Goal: Answer question/provide support

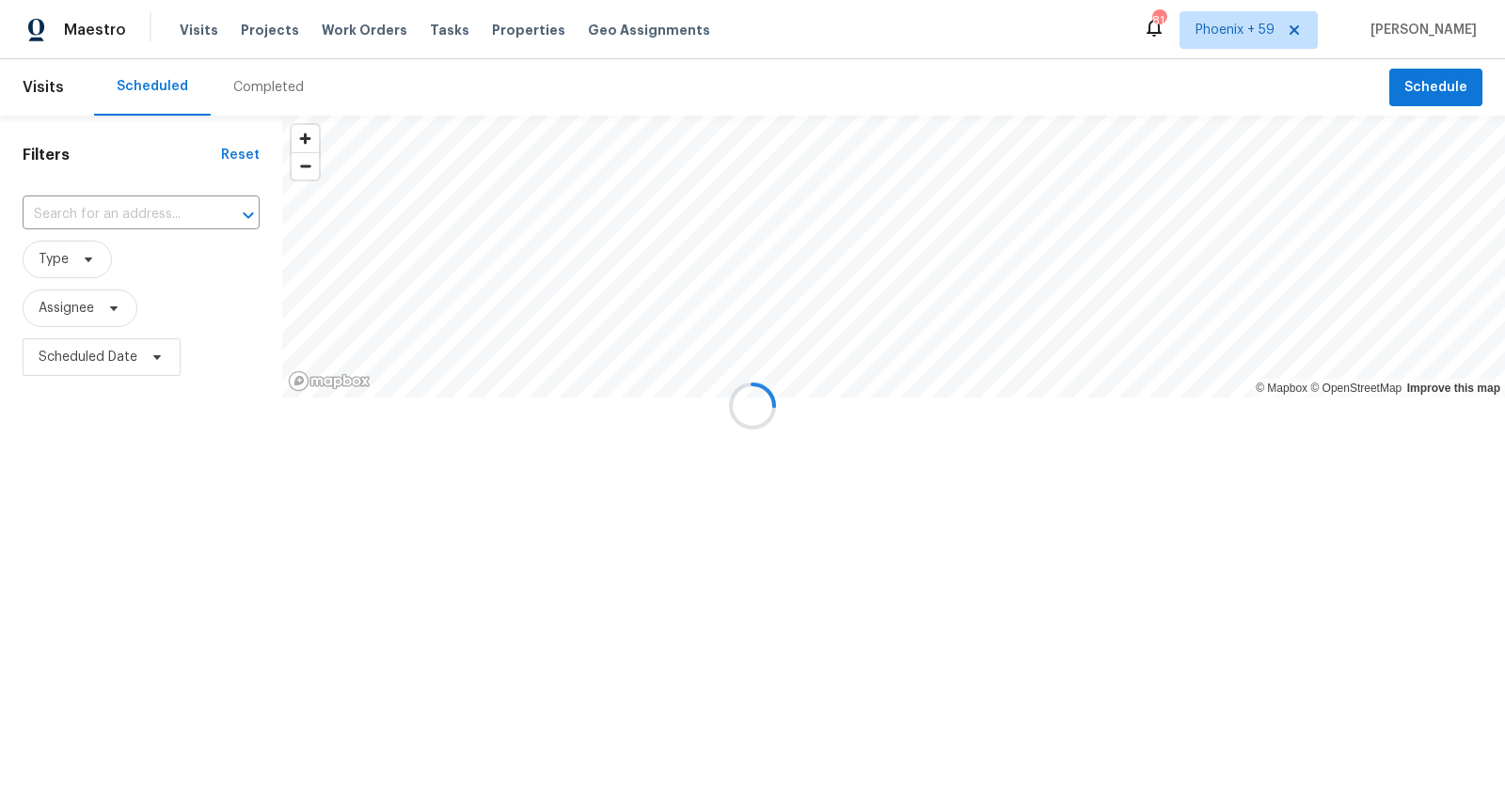
click at [264, 35] on div at bounding box center [752, 406] width 1505 height 812
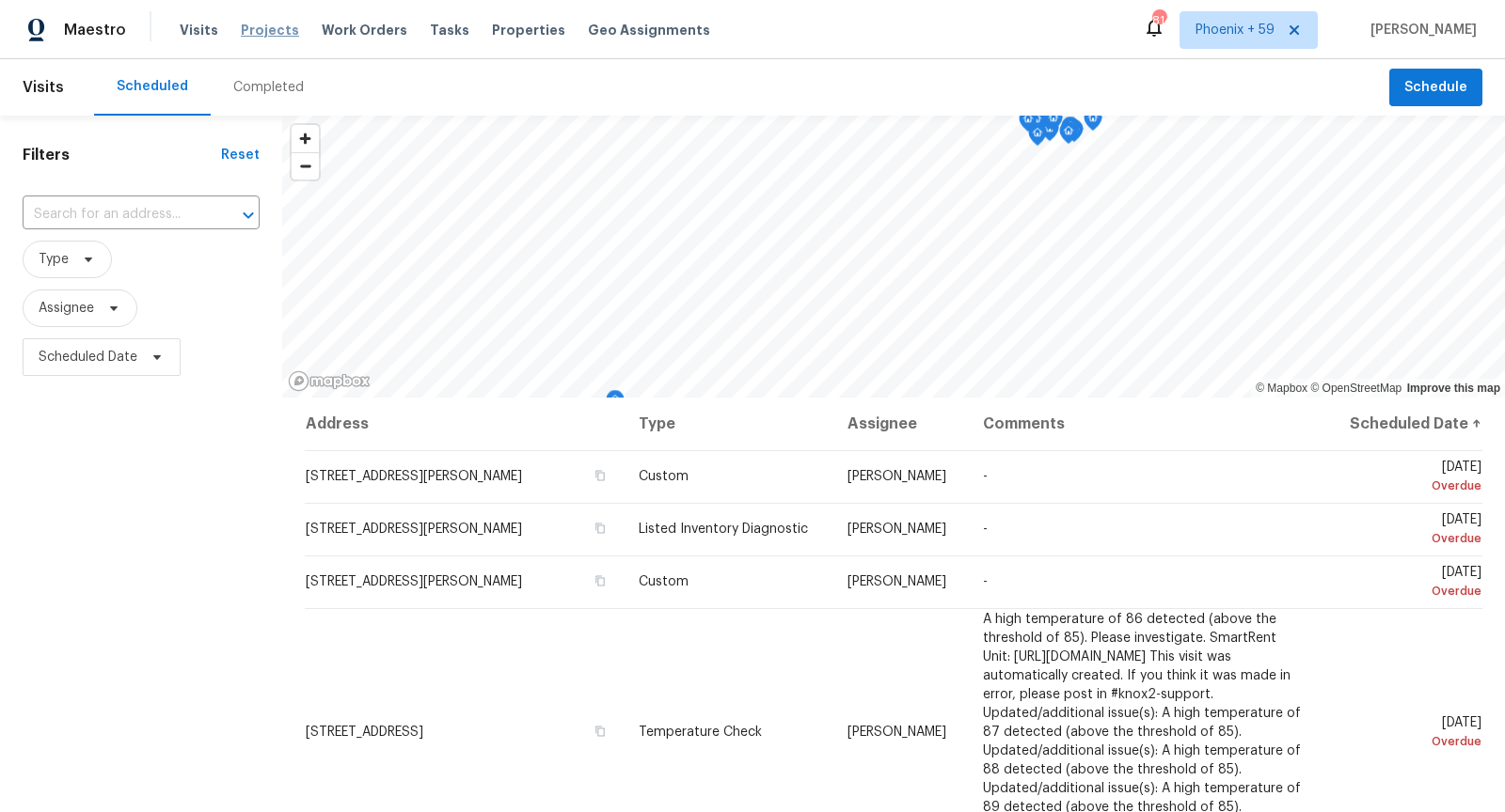
click at [264, 25] on span "Projects" at bounding box center [270, 30] width 59 height 19
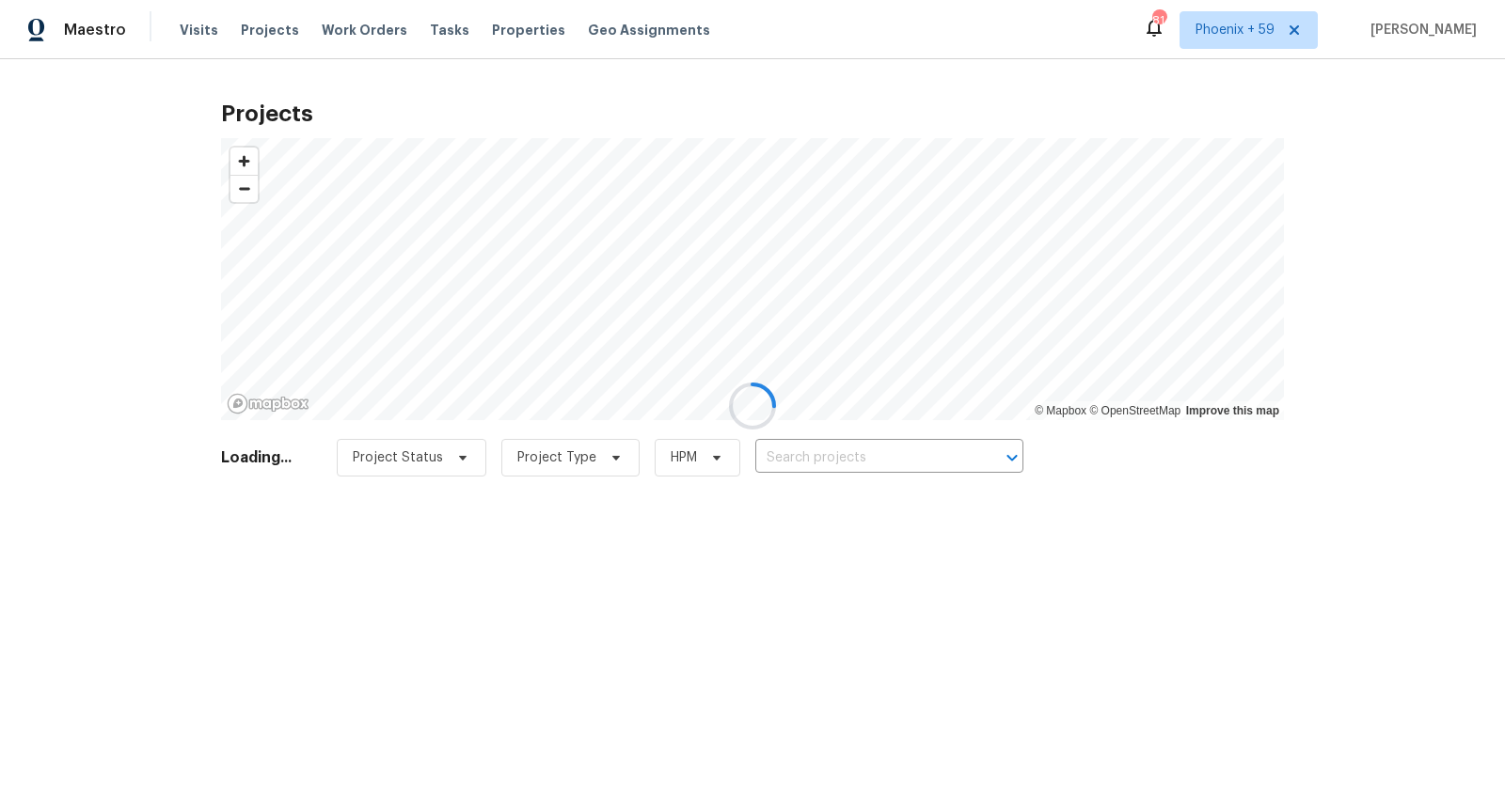
click at [839, 456] on div at bounding box center [752, 406] width 1505 height 812
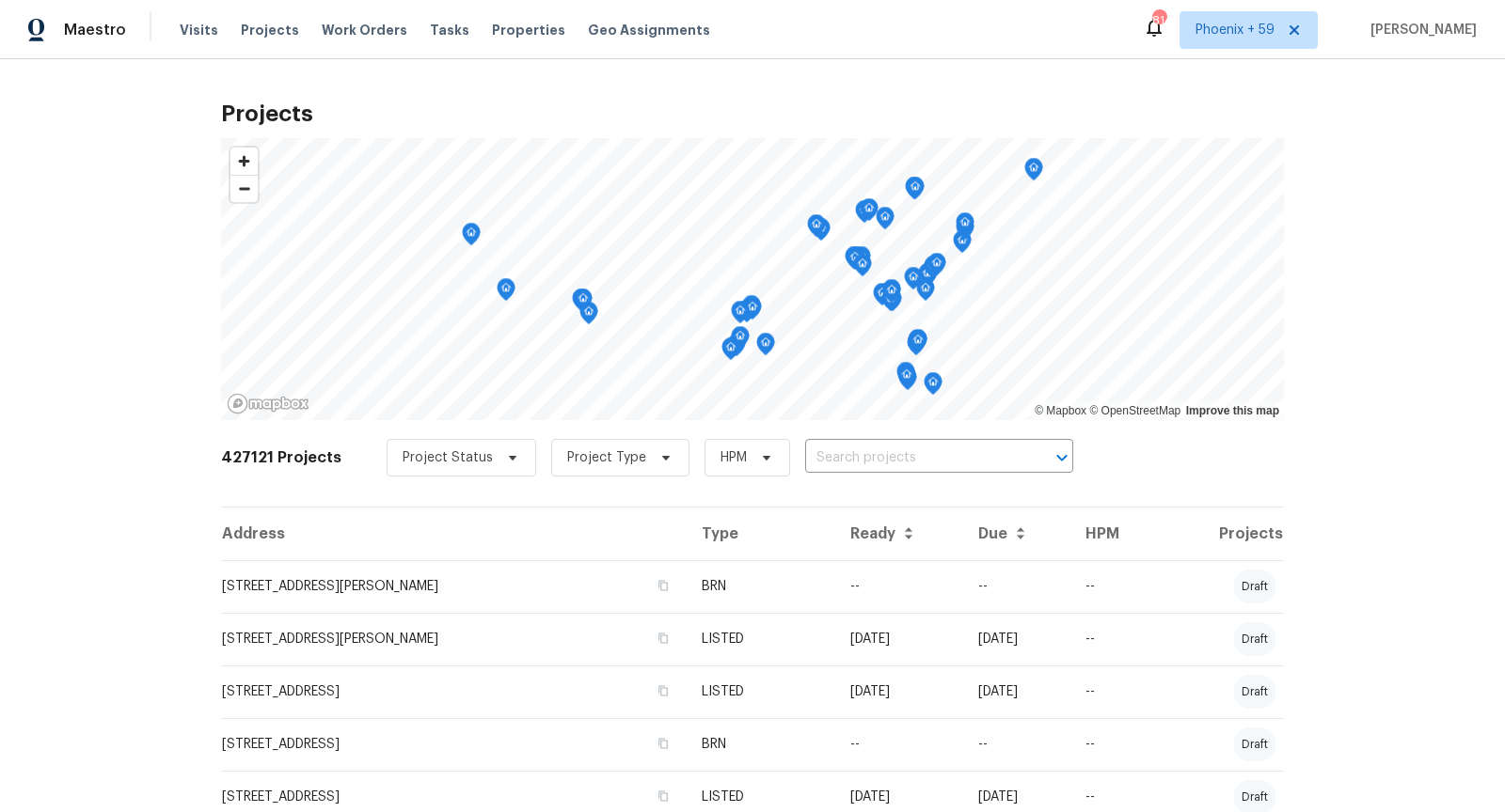
click at [851, 459] on input "text" at bounding box center [913, 458] width 216 height 29
type input "23 western"
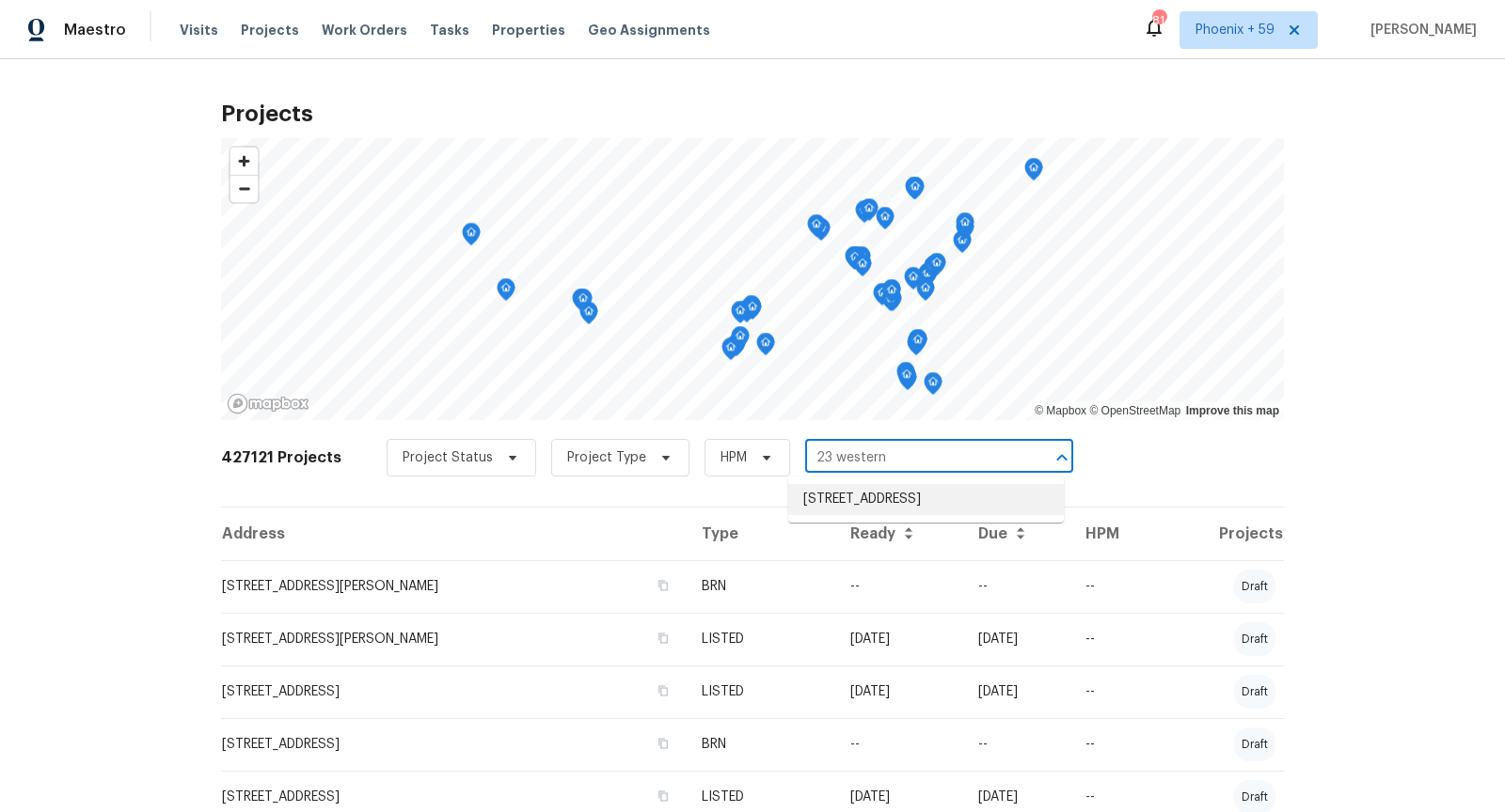
click at [871, 500] on li "[STREET_ADDRESS]" at bounding box center [926, 500] width 276 height 31
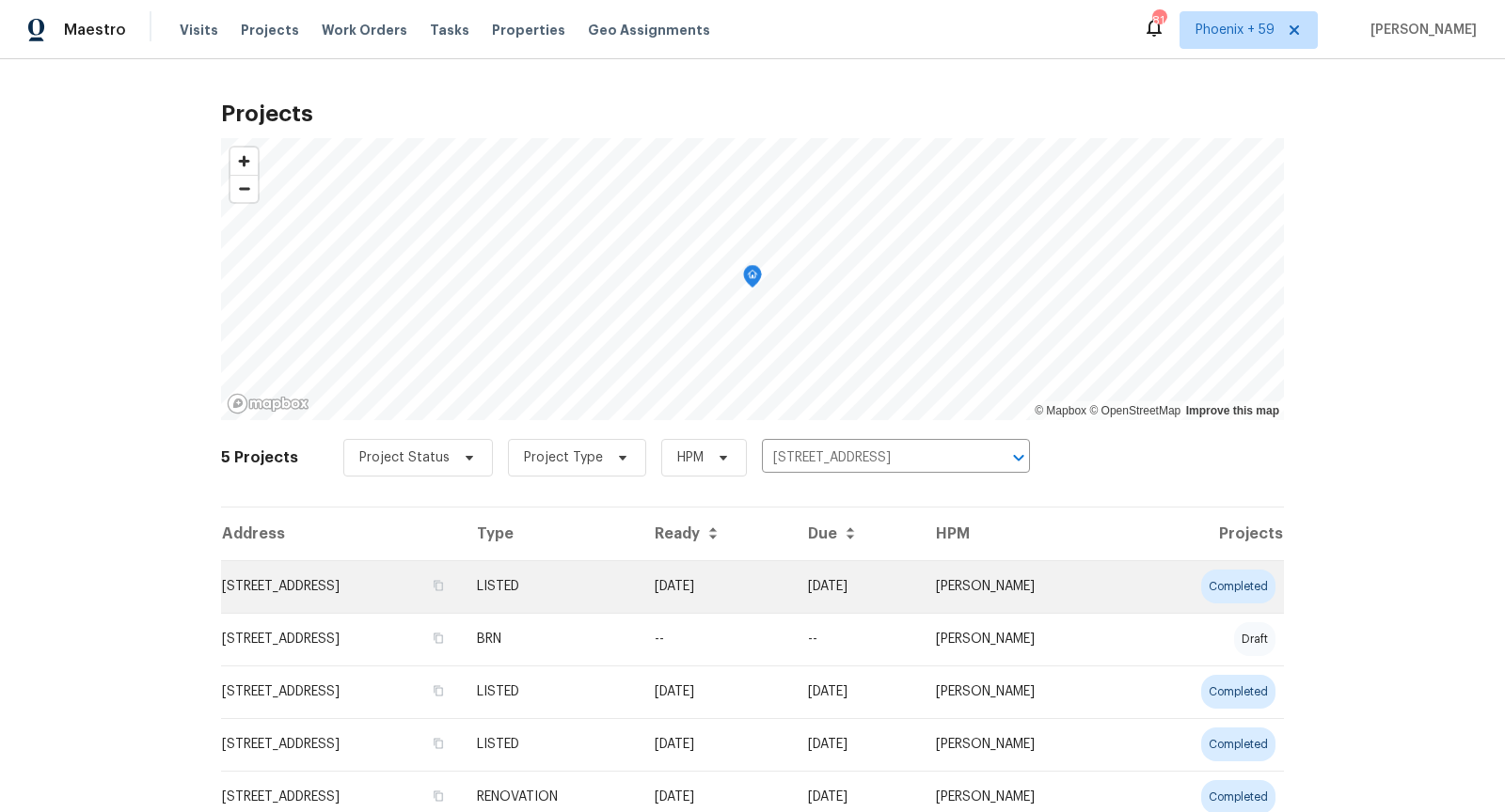
click at [328, 588] on td "[STREET_ADDRESS]" at bounding box center [341, 587] width 241 height 53
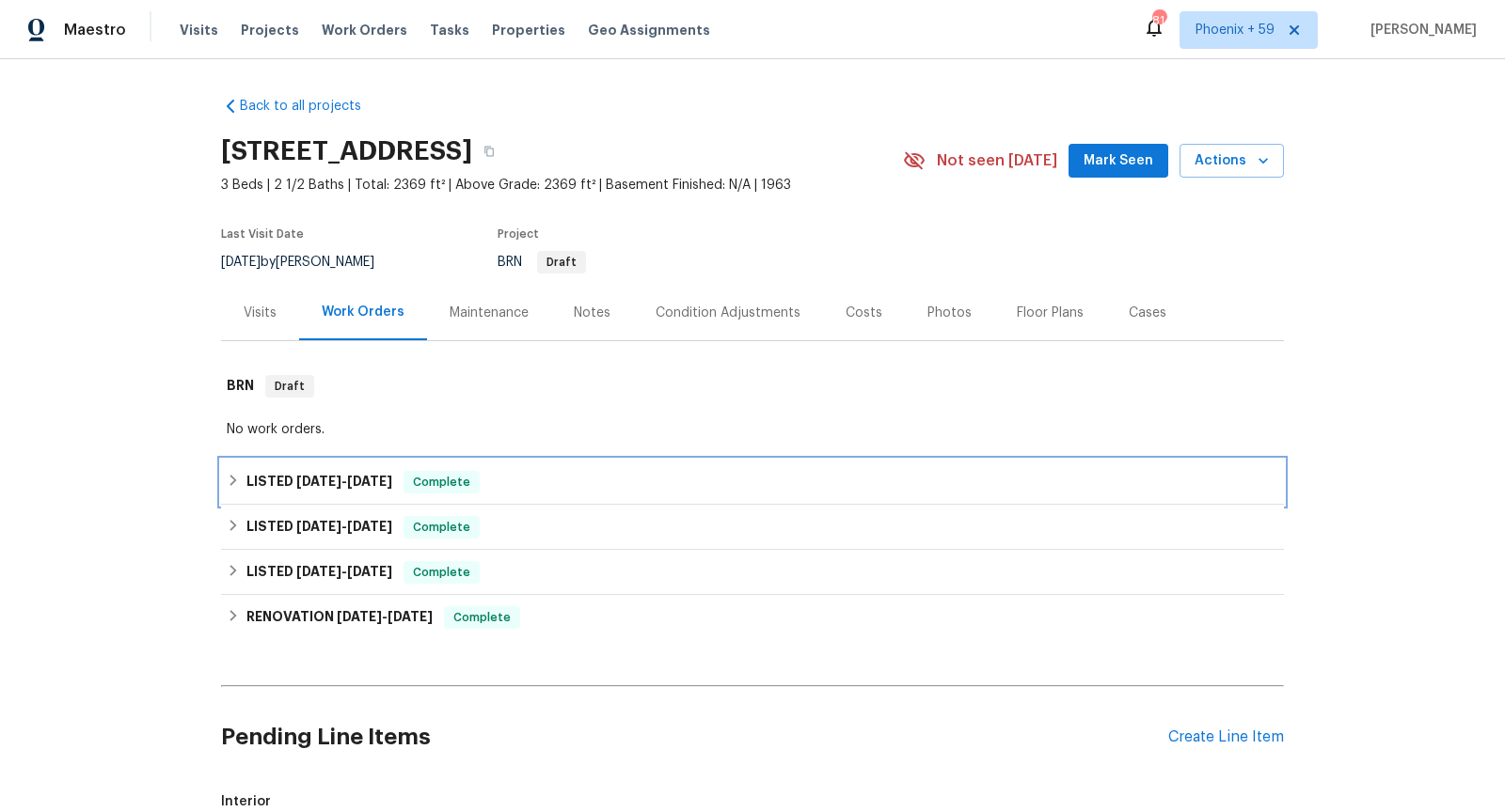
click at [235, 485] on icon at bounding box center [233, 481] width 13 height 13
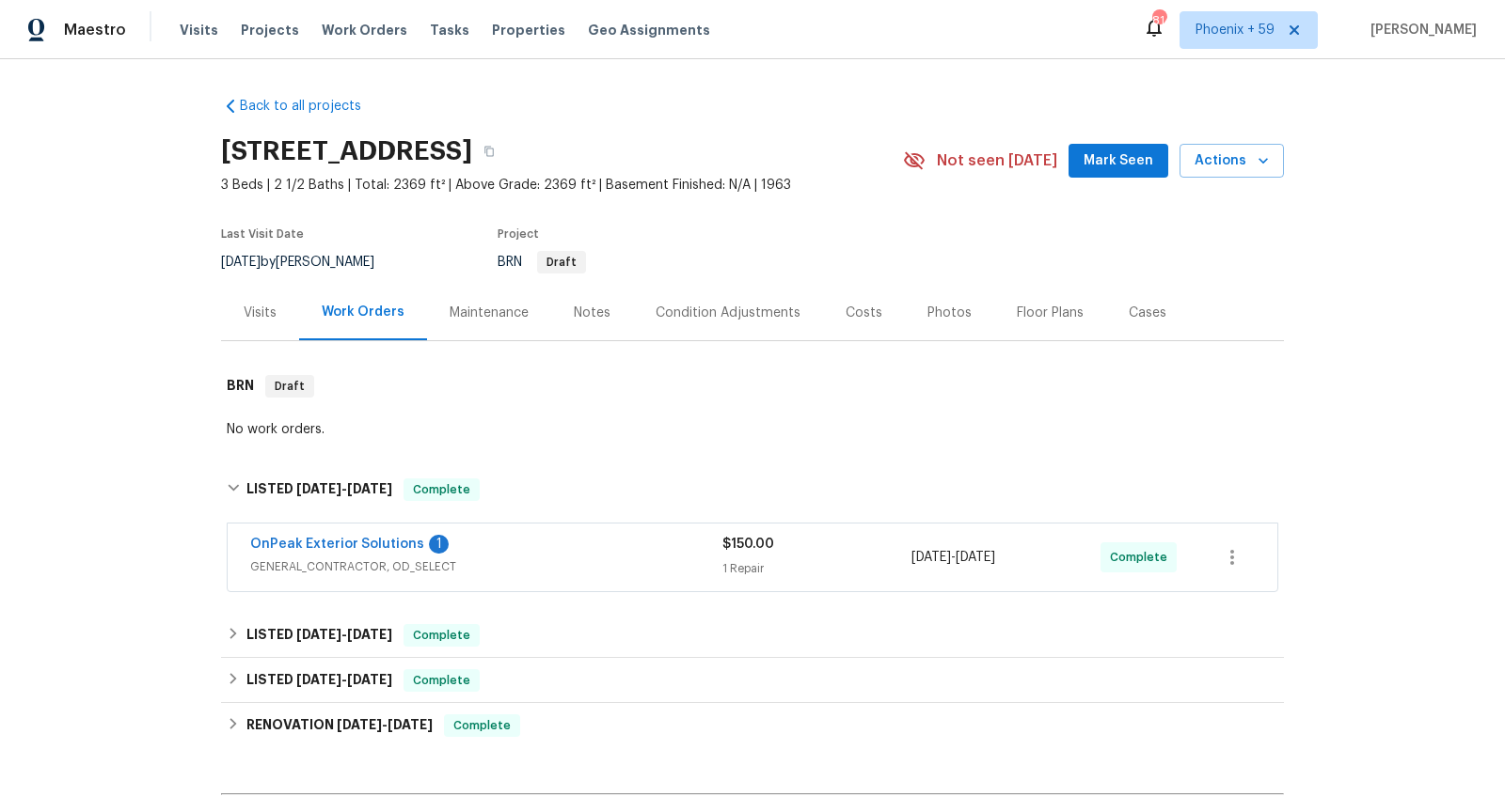
click at [352, 570] on span "GENERAL_CONTRACTOR, OD_SELECT" at bounding box center [487, 567] width 472 height 19
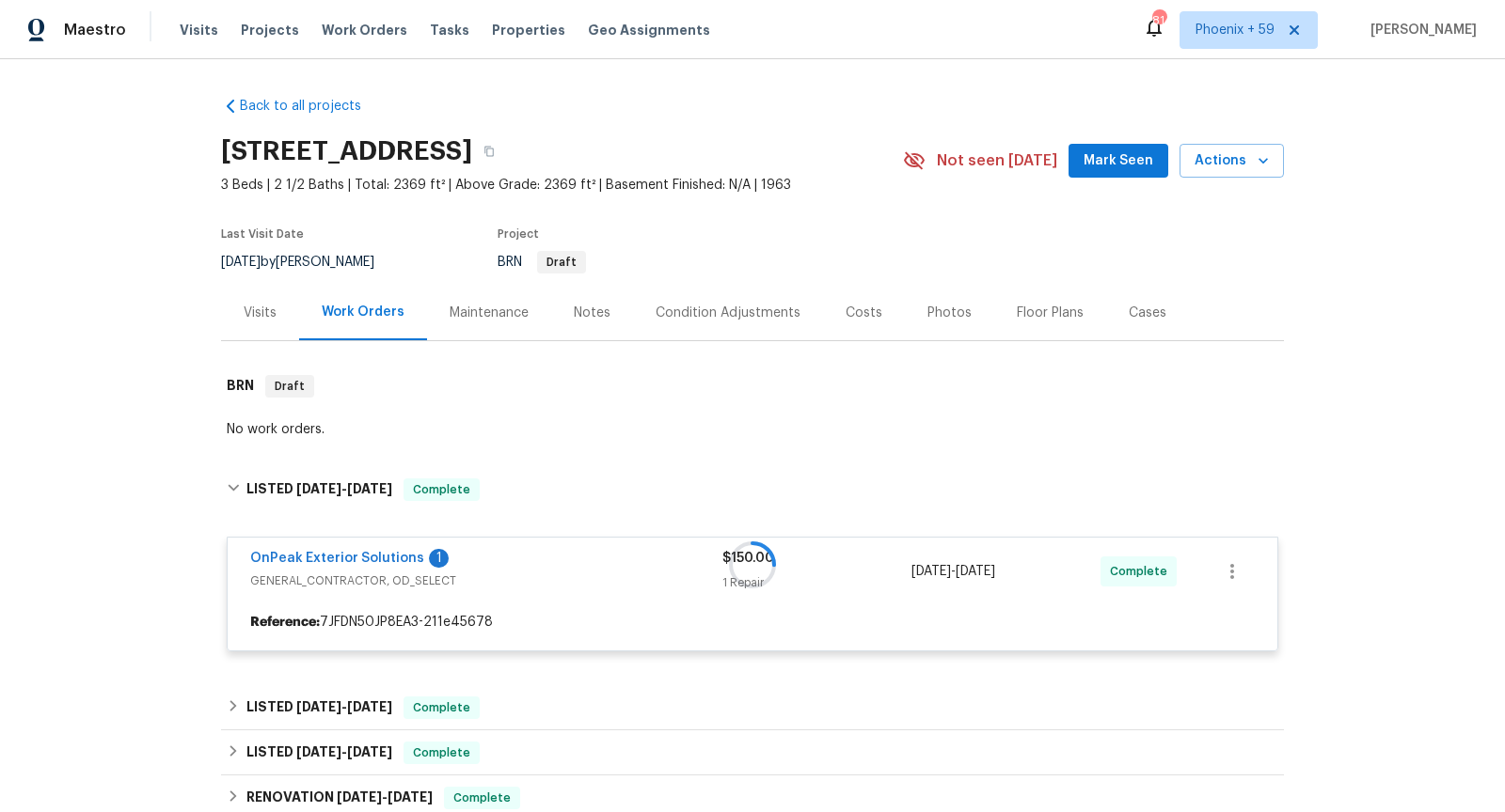
click at [322, 556] on div at bounding box center [752, 564] width 1063 height 211
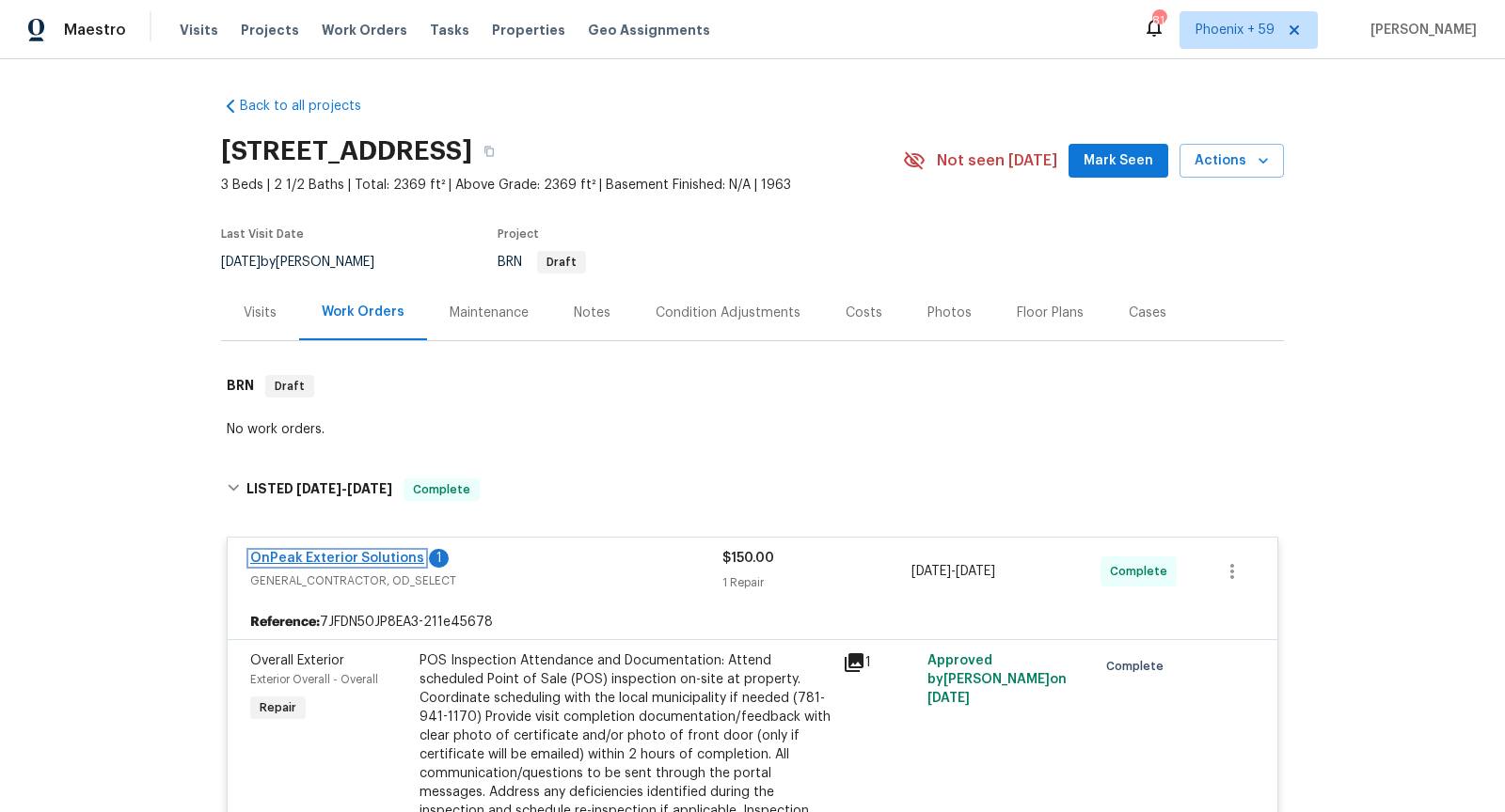
click at [352, 555] on link "OnPeak Exterior Solutions" at bounding box center [337, 559] width 174 height 13
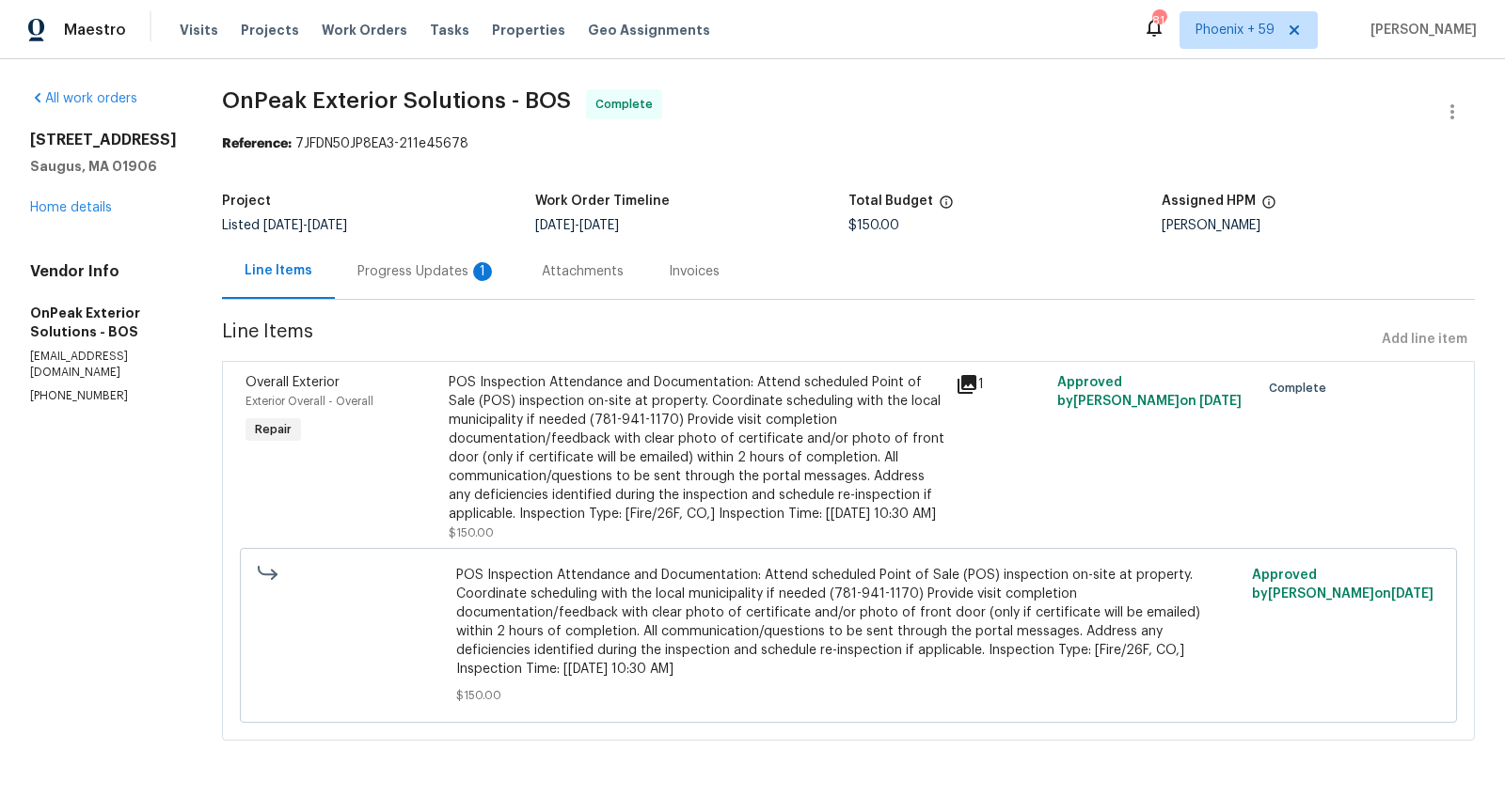
click at [958, 384] on icon at bounding box center [967, 384] width 19 height 19
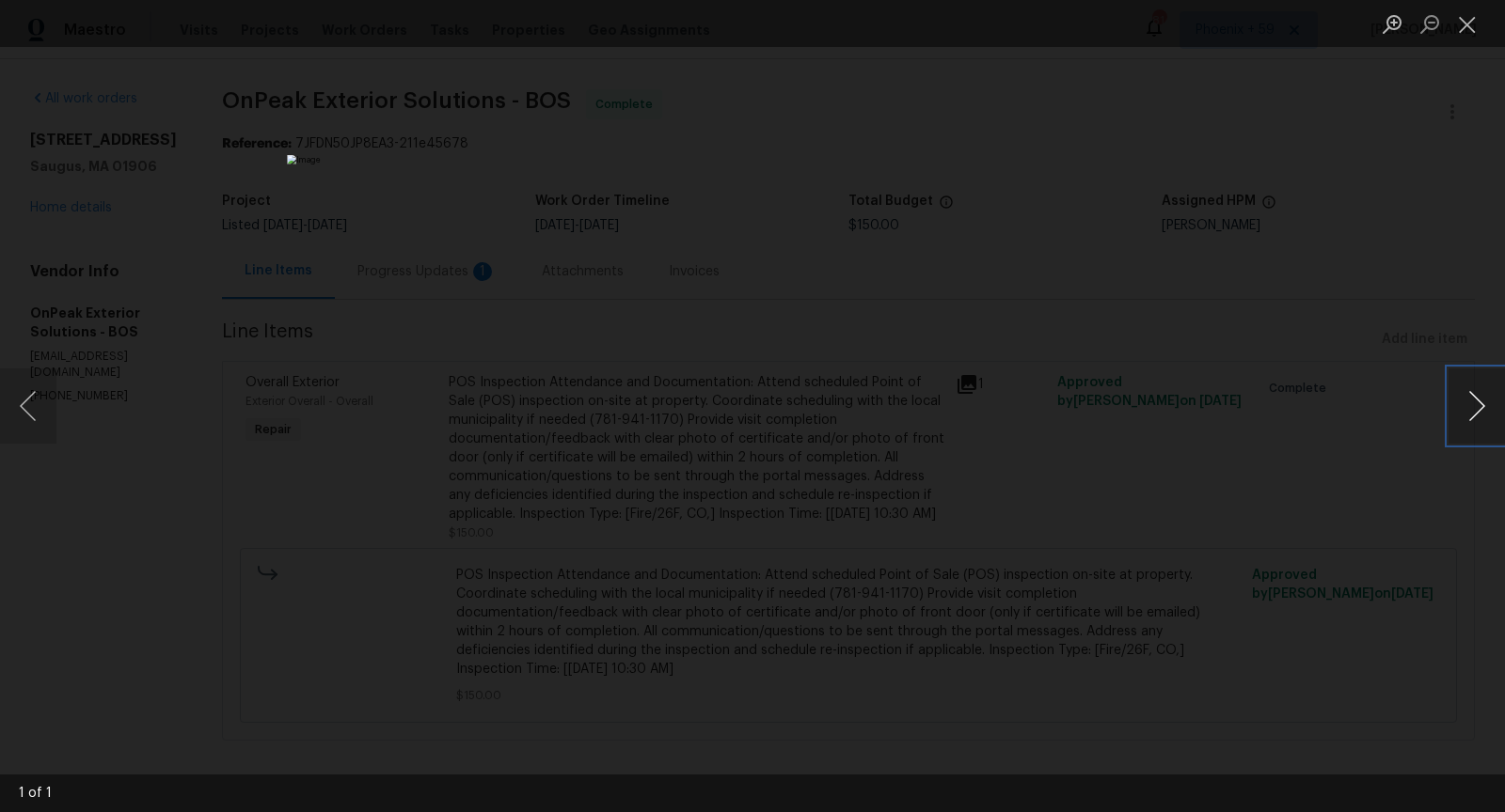
click at [1462, 412] on button "Next image" at bounding box center [1476, 406] width 57 height 75
click at [1462, 413] on button "Next image" at bounding box center [1476, 406] width 57 height 75
click at [1463, 26] on button "Close lightbox" at bounding box center [1466, 24] width 38 height 33
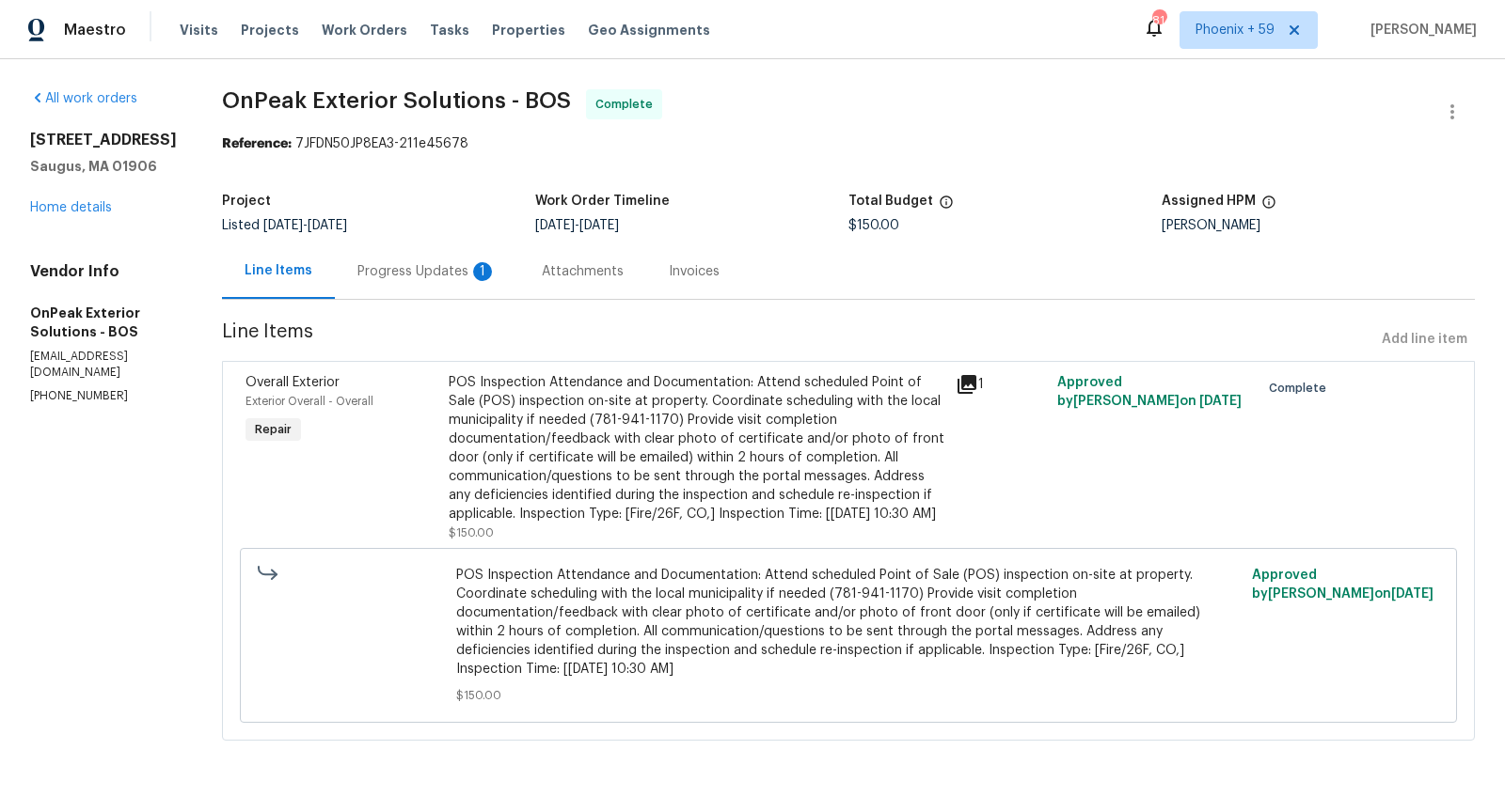
click at [384, 271] on div "Progress Updates 1" at bounding box center [427, 272] width 139 height 19
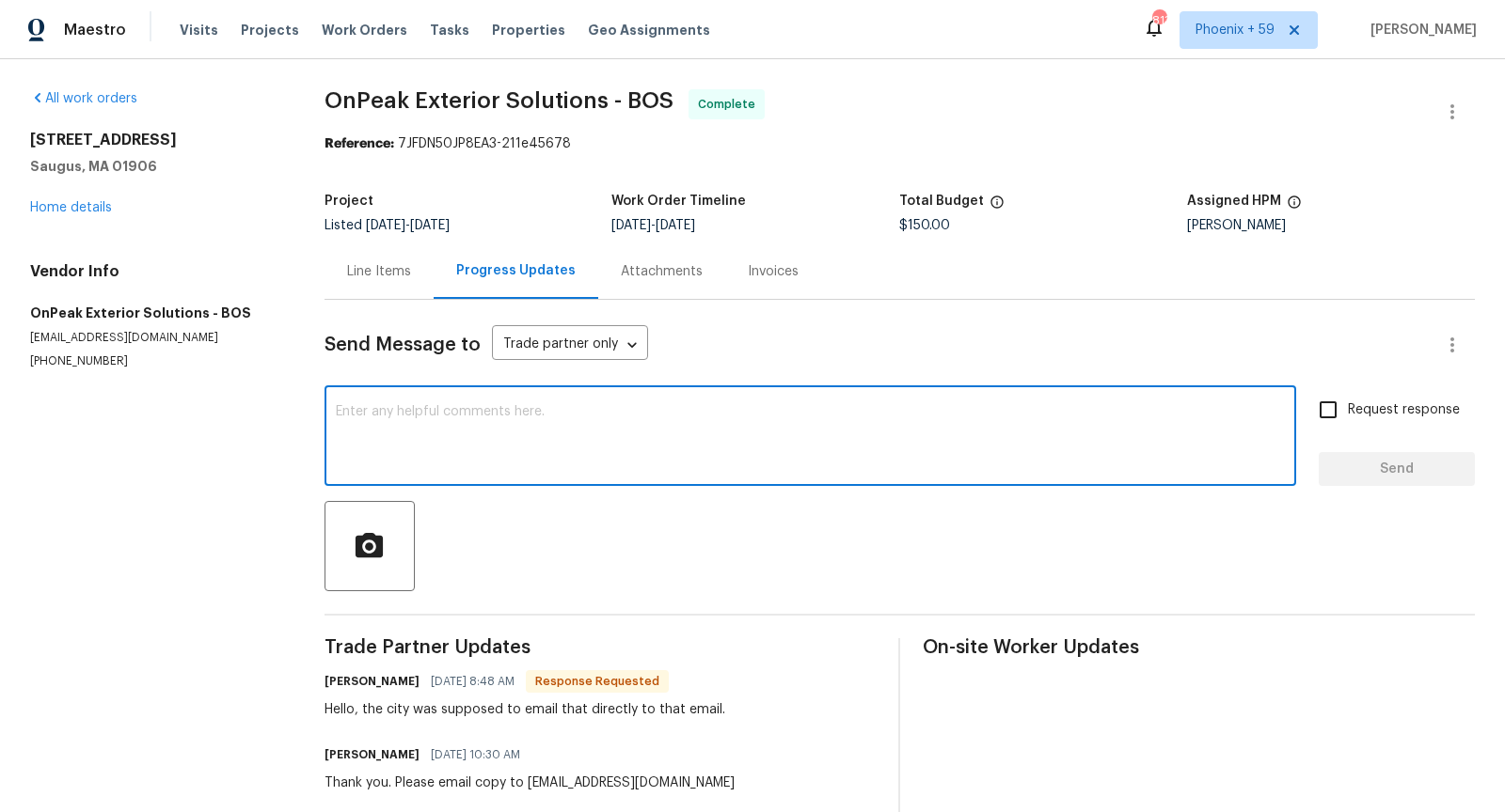
click at [585, 453] on textarea at bounding box center [809, 438] width 949 height 65
click at [846, 440] on textarea at bounding box center [809, 438] width 949 height 65
type textarea "Thank you, we will follow up with them."
click at [1394, 460] on span "Send" at bounding box center [1396, 469] width 126 height 23
